Goal: Information Seeking & Learning: Learn about a topic

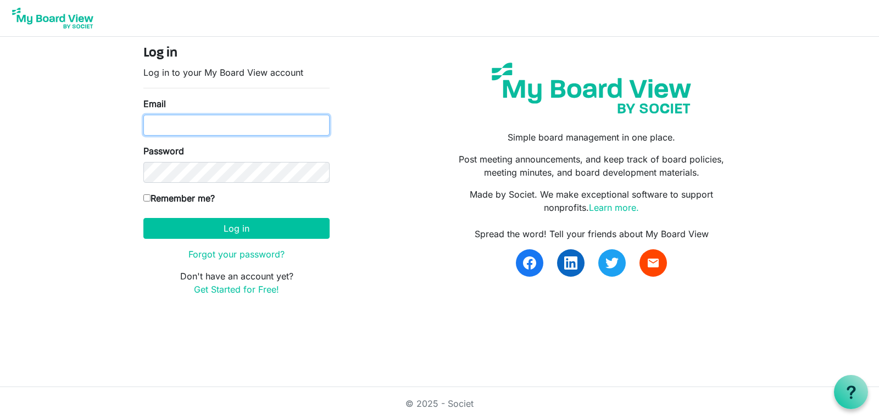
click at [197, 124] on input "Email" at bounding box center [236, 125] width 186 height 21
type input "ewright@thefamilyy.org"
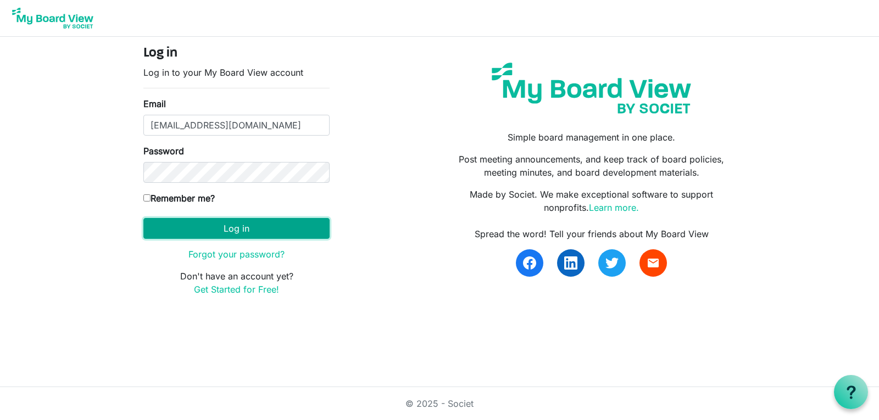
click at [298, 233] on button "Log in" at bounding box center [236, 228] width 186 height 21
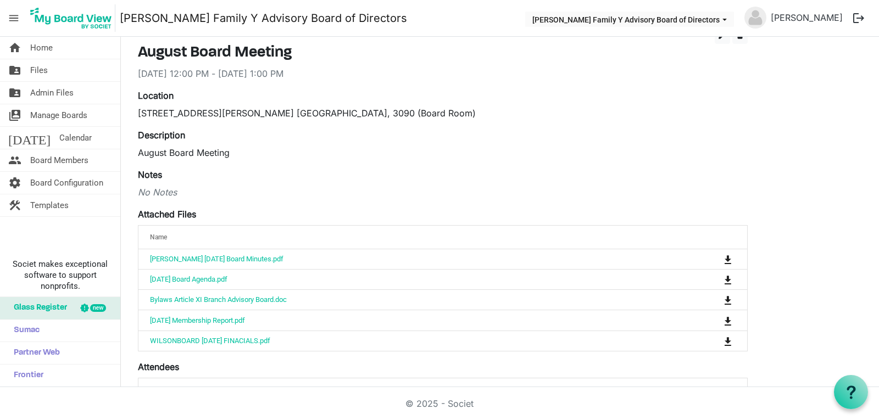
scroll to position [165, 0]
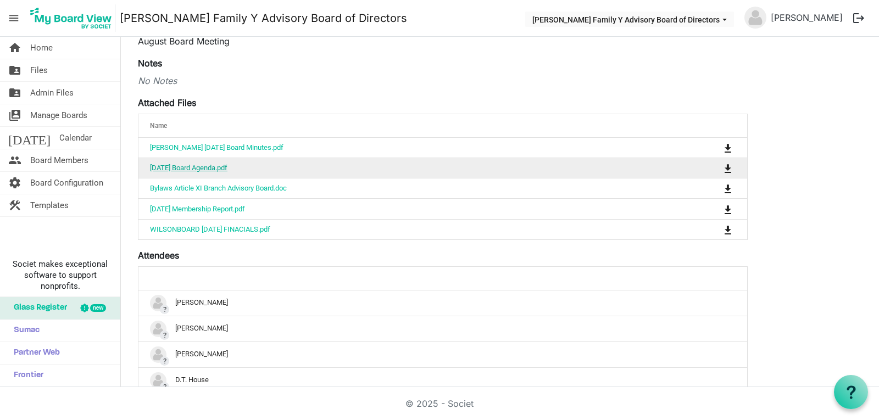
click at [210, 170] on link "August 2025 Board Agenda.pdf" at bounding box center [188, 168] width 77 height 8
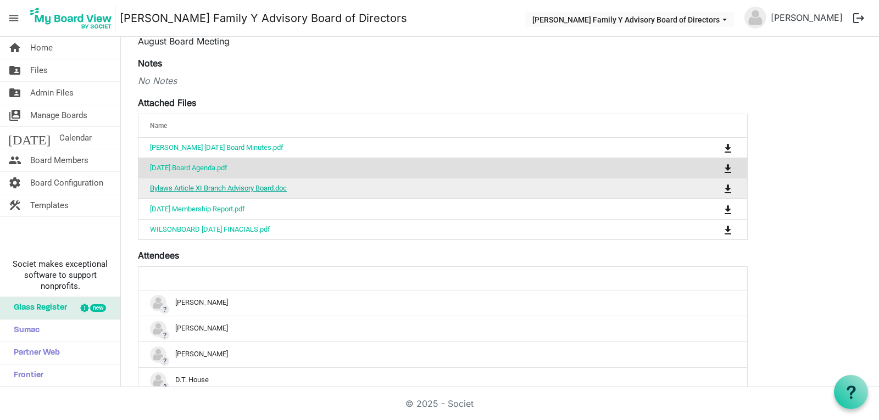
click at [233, 186] on link "Bylaws Article XI Branch Advisory Board.doc" at bounding box center [218, 188] width 137 height 8
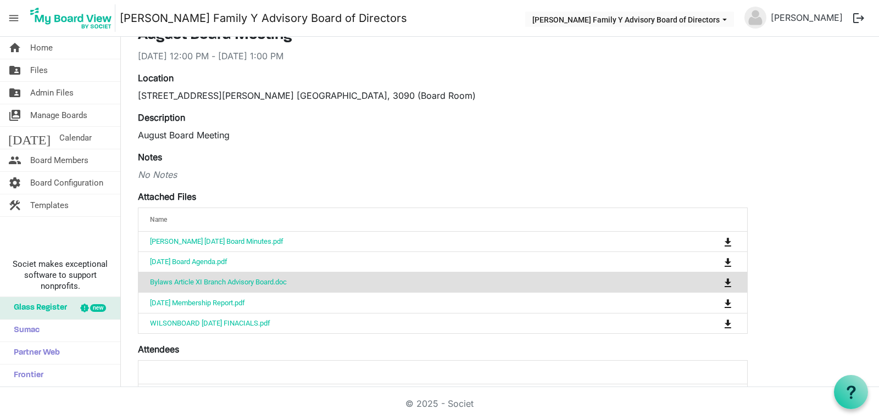
scroll to position [0, 0]
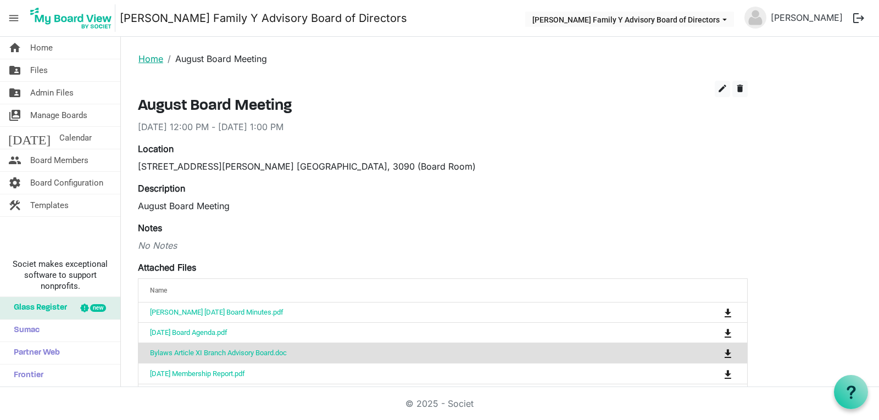
click at [153, 59] on link "Home" at bounding box center [150, 58] width 25 height 11
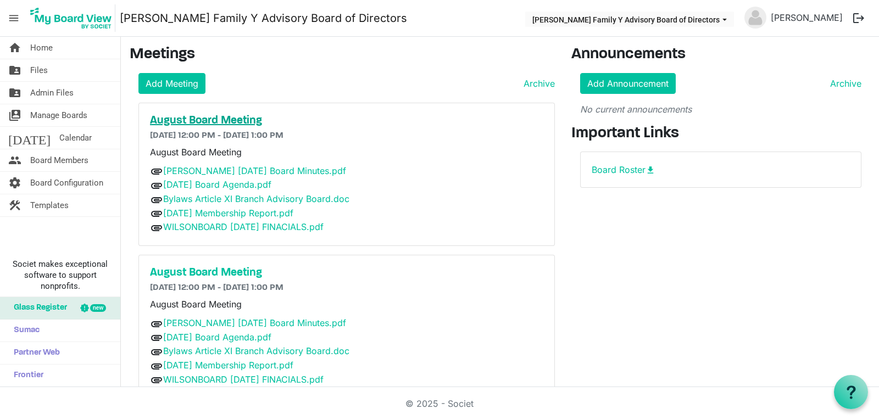
click at [202, 119] on h5 "August Board Meeting" at bounding box center [346, 120] width 393 height 13
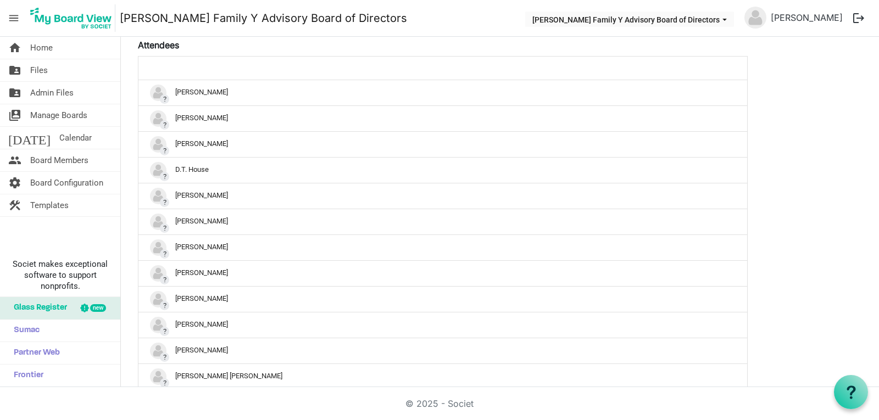
scroll to position [384, 0]
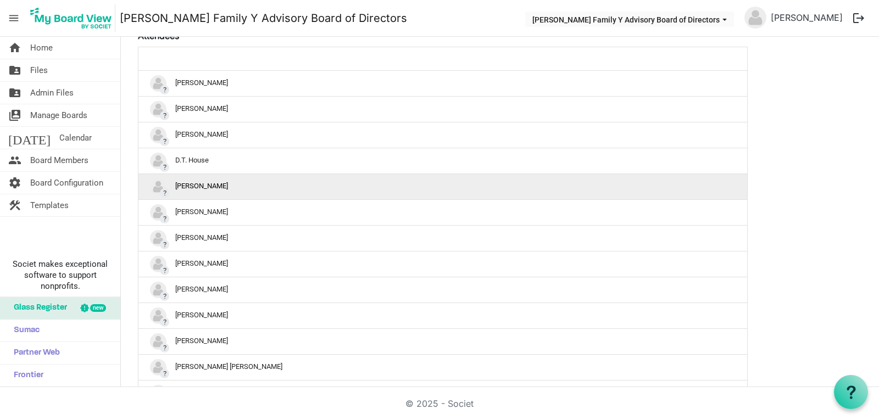
click at [202, 184] on div "? Emily Wright" at bounding box center [442, 186] width 585 height 16
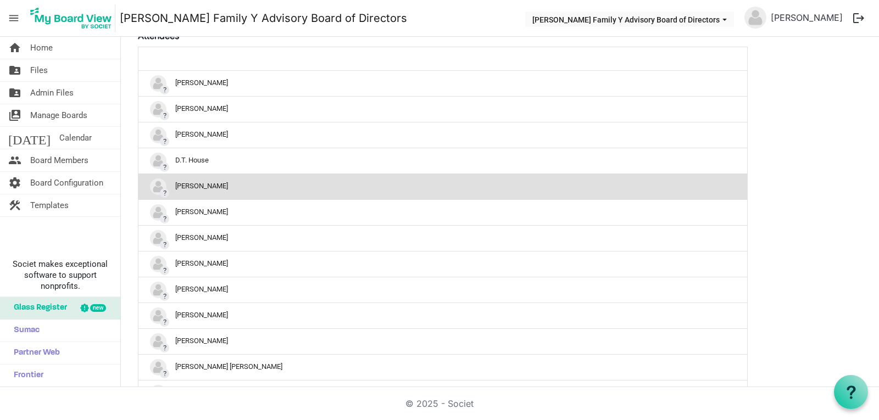
click at [156, 186] on img "?Emily Wright is template cell column header" at bounding box center [158, 186] width 16 height 16
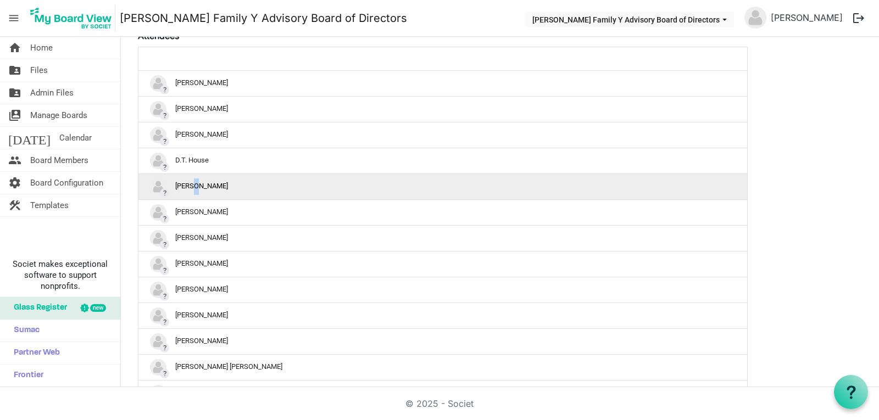
click at [194, 187] on div "? Emily Wright" at bounding box center [442, 186] width 585 height 16
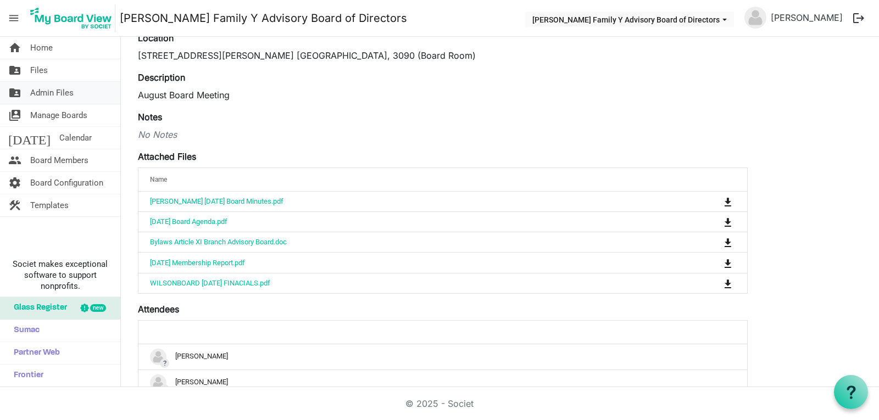
scroll to position [55, 0]
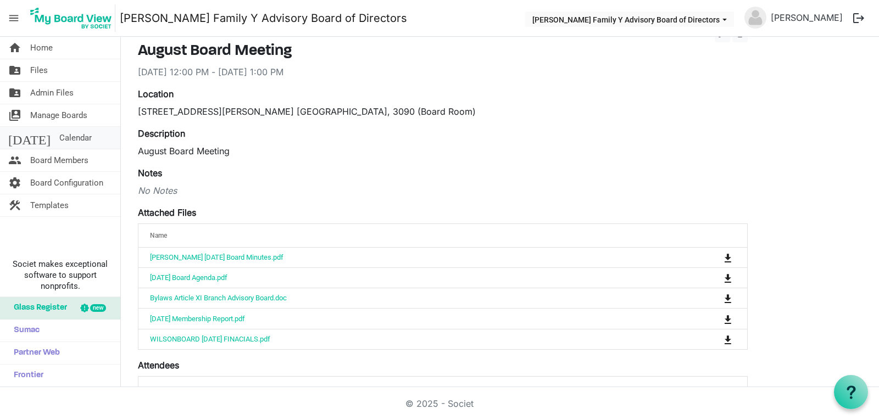
click at [59, 134] on span "Calendar" at bounding box center [75, 138] width 32 height 22
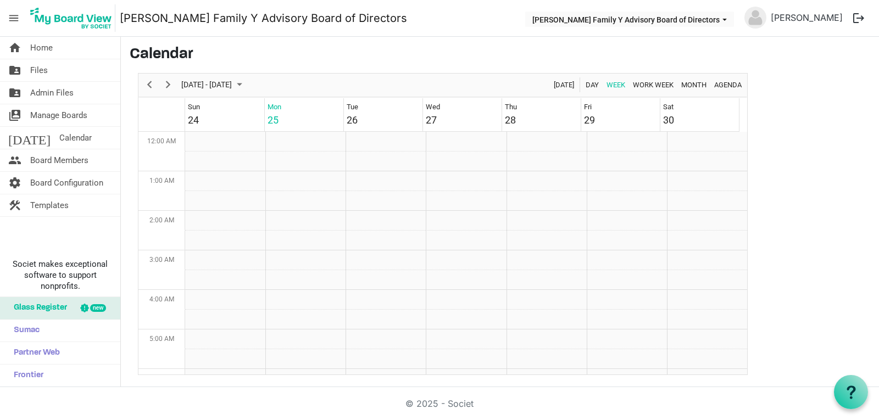
scroll to position [356, 0]
click at [441, 267] on div "August Board Meeting" at bounding box center [444, 259] width 32 height 18
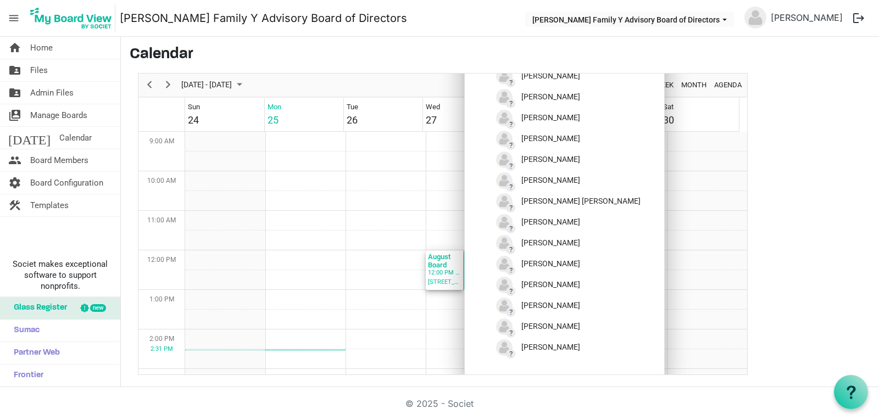
click at [455, 275] on div "12:00 PM - 1:00 PM" at bounding box center [444, 273] width 32 height 10
click at [450, 229] on td "Week of August 25, 2025" at bounding box center [466, 221] width 80 height 20
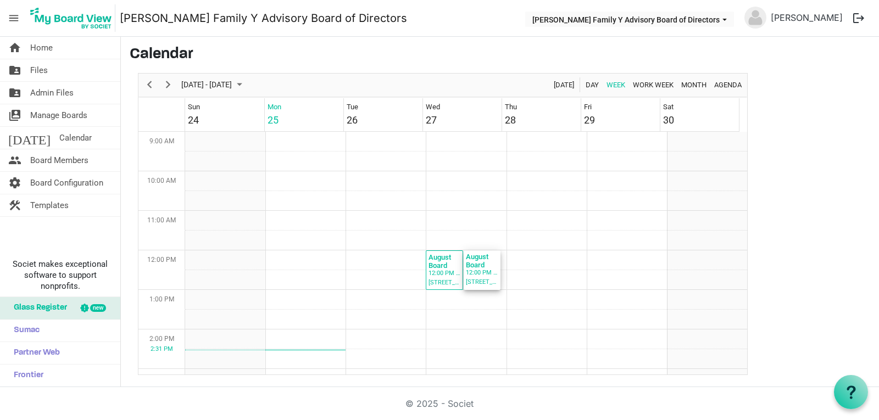
click at [466, 272] on div "12:00 PM - 1:00 PM" at bounding box center [482, 273] width 32 height 10
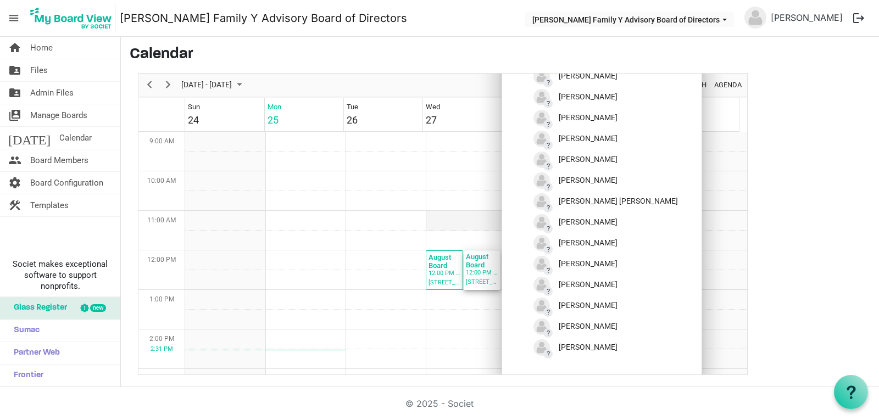
click at [452, 220] on td "Week of August 25, 2025" at bounding box center [466, 221] width 80 height 20
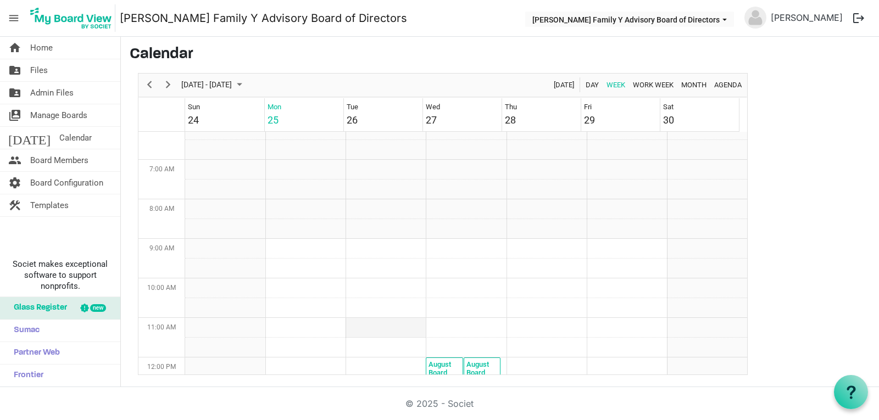
scroll to position [0, 0]
